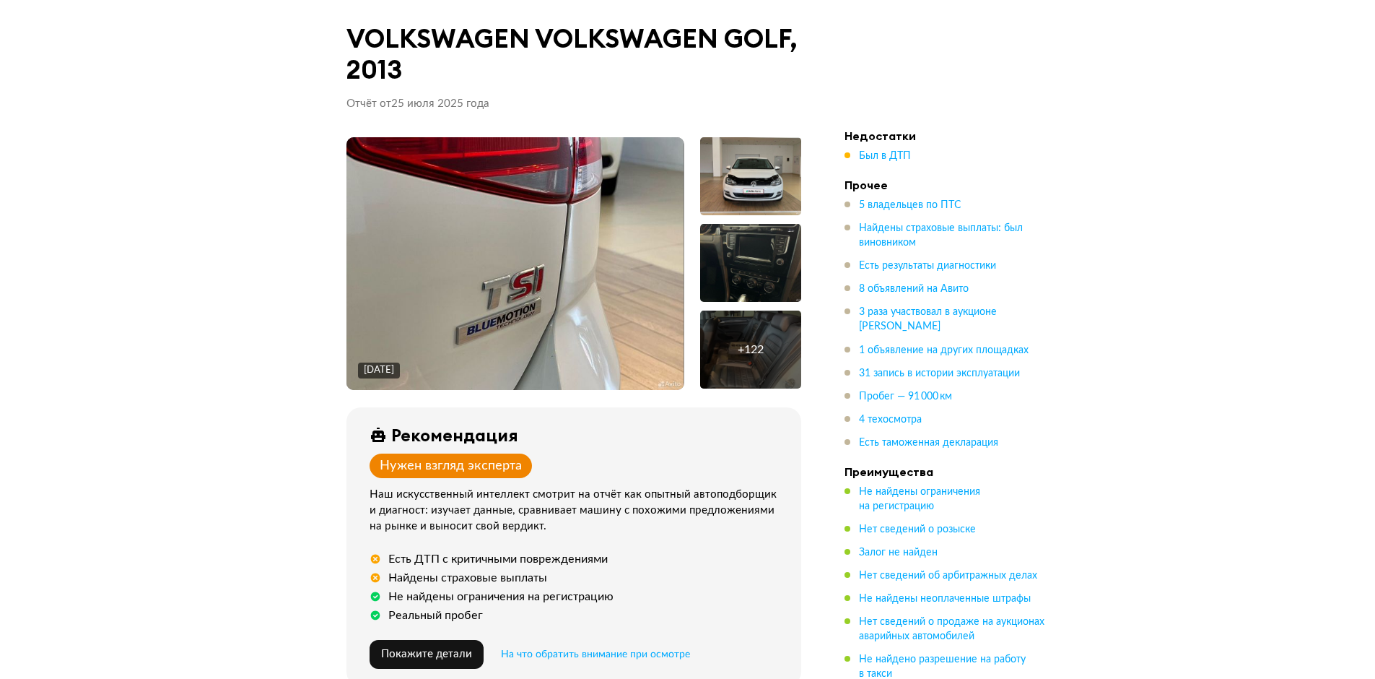
drag, startPoint x: 1073, startPoint y: 225, endPoint x: 1073, endPoint y: 54, distance: 171.1
drag, startPoint x: 1335, startPoint y: 409, endPoint x: 1230, endPoint y: -72, distance: 493.0
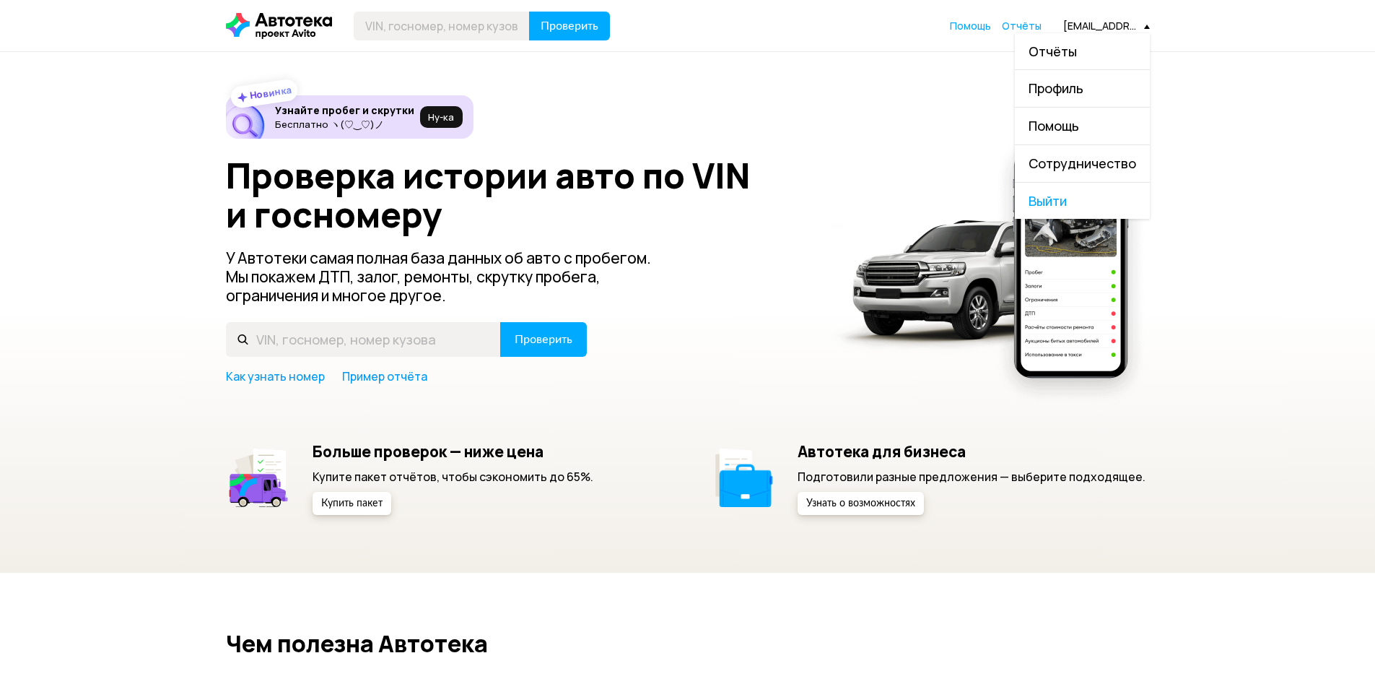
click at [934, 54] on div "Новинка Узнайте пробег и скрутки Бесплатно ヽ(♡‿♡)ノ Ну‑ка Проверка истории авто …" at bounding box center [687, 312] width 1375 height 521
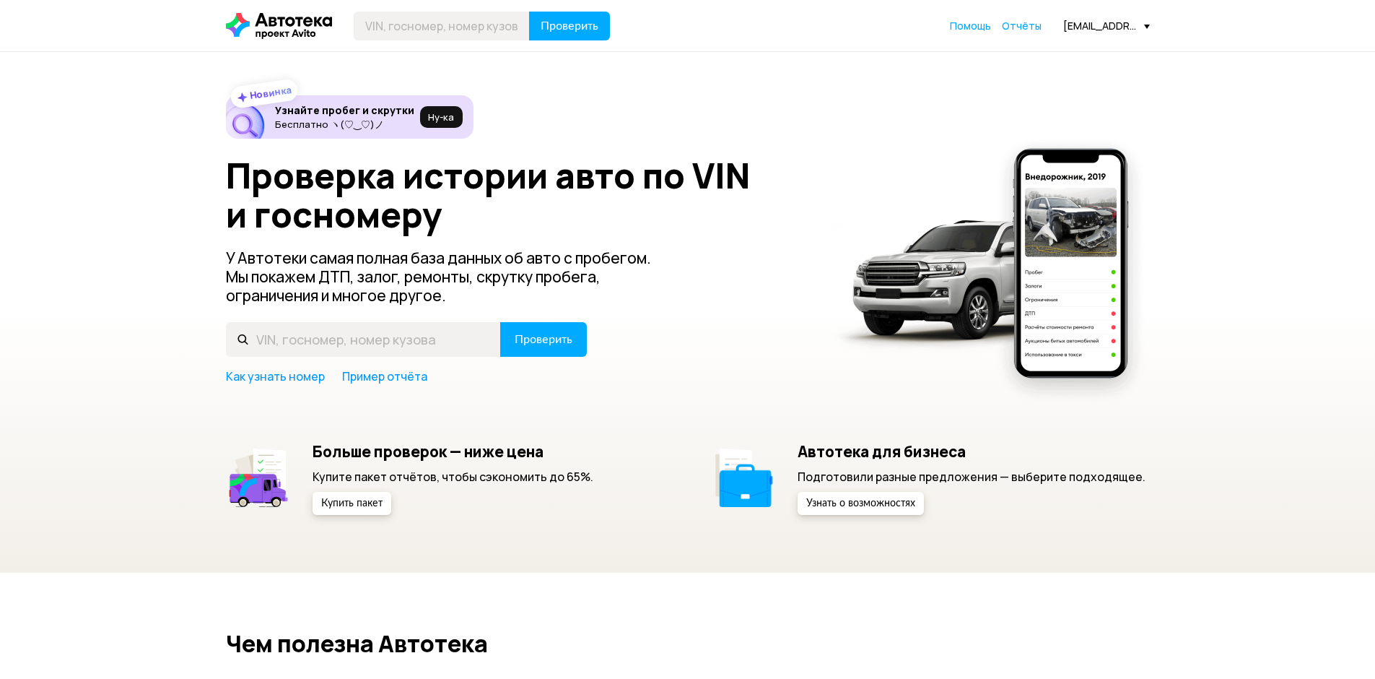
click at [1127, 17] on div "Проверить Помощь Отчёты dsg.vex@mail.ru" at bounding box center [688, 26] width 939 height 29
drag, startPoint x: 1088, startPoint y: 42, endPoint x: 1116, endPoint y: 22, distance: 34.7
click at [1093, 38] on header "Проверить Помощь Отчёты dsg.vex@mail.ru" at bounding box center [687, 25] width 1375 height 51
click at [1116, 22] on div "dsg.vex@mail.ru" at bounding box center [1107, 26] width 87 height 14
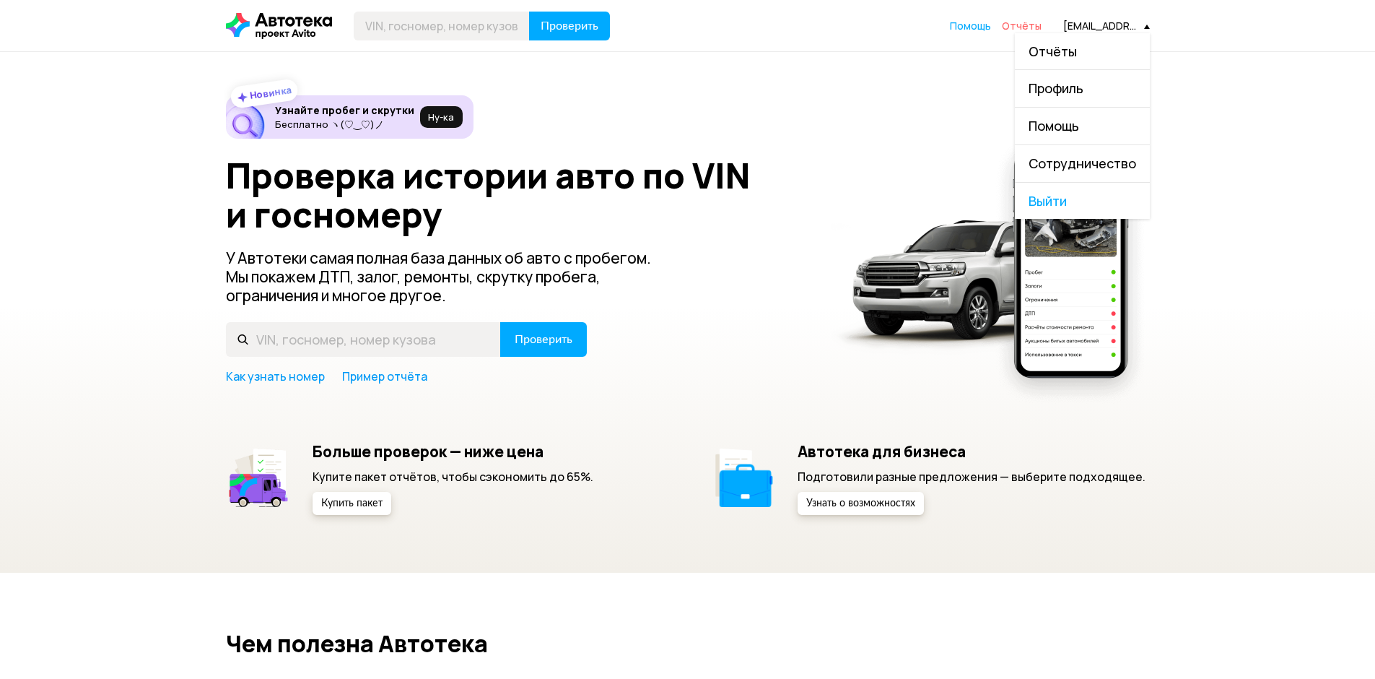
click at [1035, 22] on span "Отчёты" at bounding box center [1022, 26] width 40 height 14
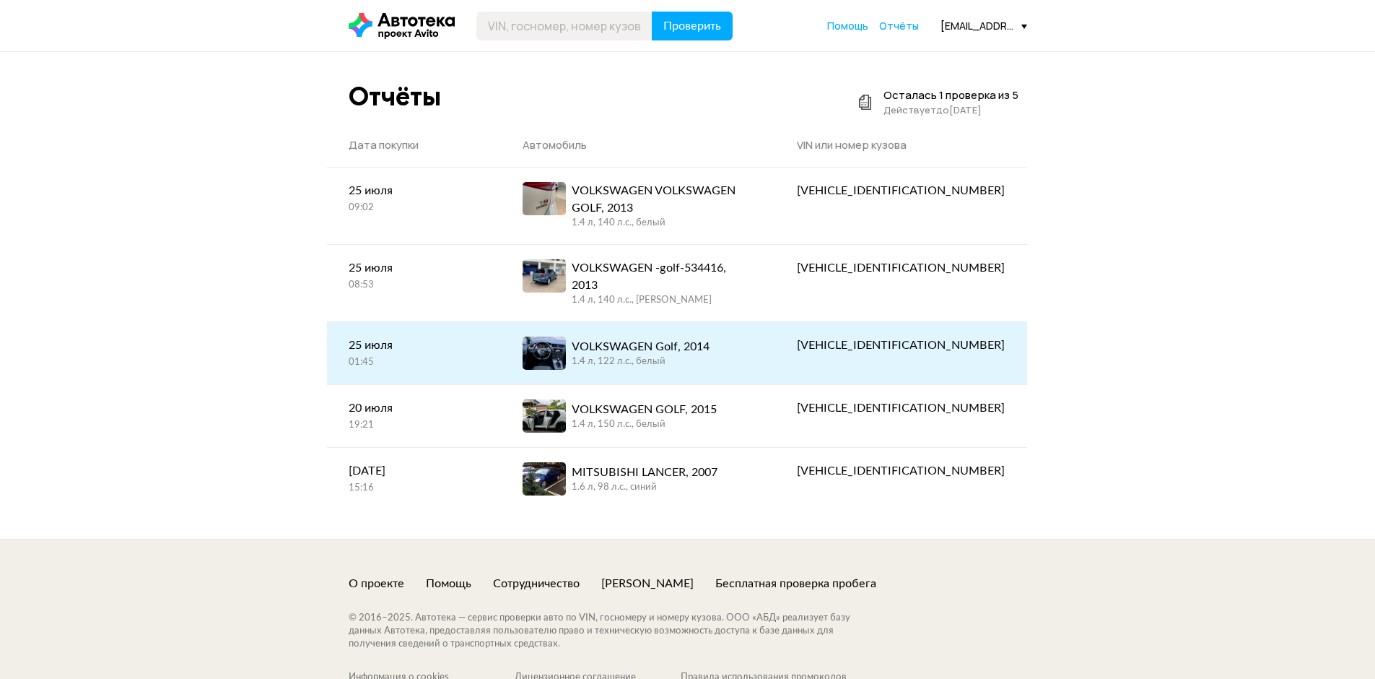
click at [710, 338] on div "VOLKSWAGEN Golf, 2014" at bounding box center [641, 346] width 138 height 17
